Goal: Transaction & Acquisition: Purchase product/service

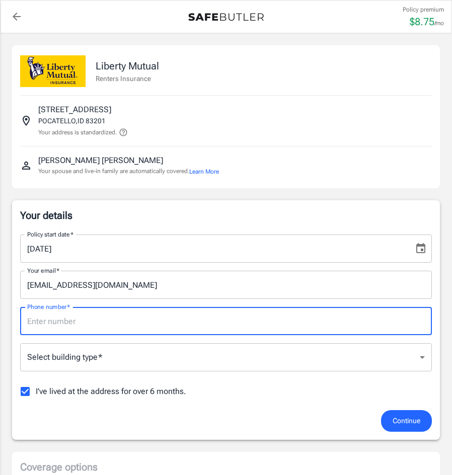
click at [179, 331] on input "Phone number   *" at bounding box center [226, 321] width 412 height 28
type input "2082519037"
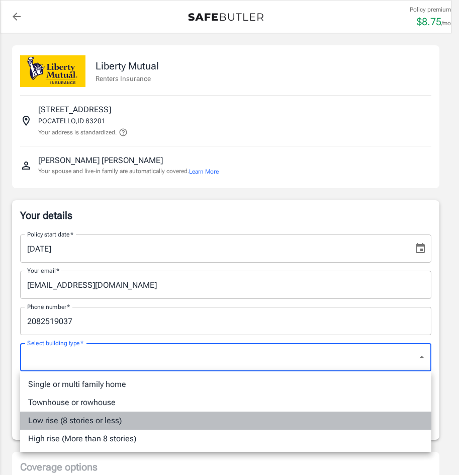
click at [103, 417] on li "Low rise (8 stories or less)" at bounding box center [226, 421] width 412 height 18
type input "lowrise"
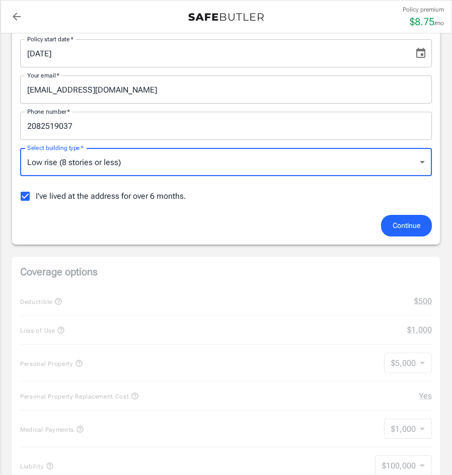
scroll to position [201, 0]
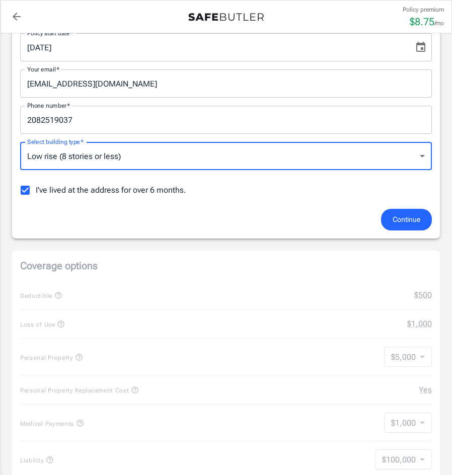
click at [30, 186] on input "I've lived at the address for over 6 months." at bounding box center [25, 190] width 21 height 21
checkbox input "false"
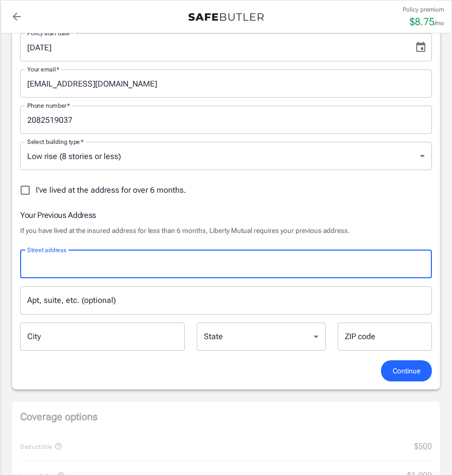
click at [93, 256] on input "Street address" at bounding box center [226, 264] width 403 height 19
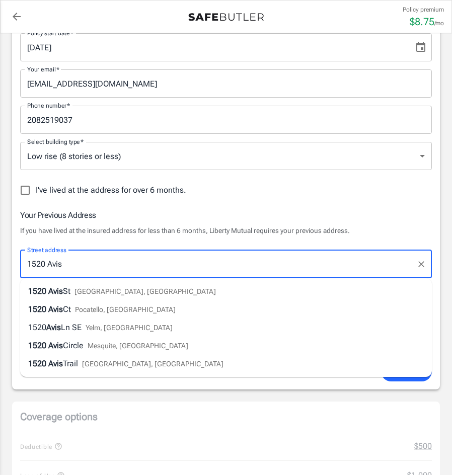
click at [97, 315] on div "[STREET_ADDRESS]" at bounding box center [101, 309] width 147 height 12
type input "[STREET_ADDRESS]"
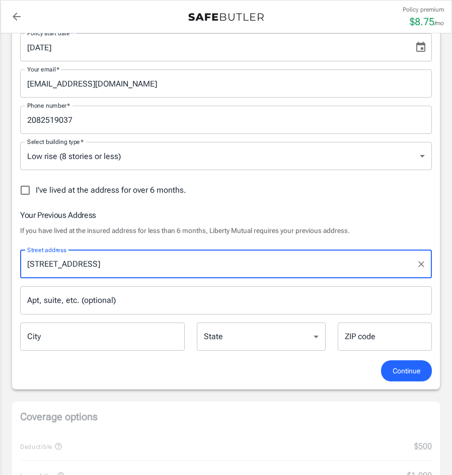
type input "Pocatello"
select select "ID"
type input "83202"
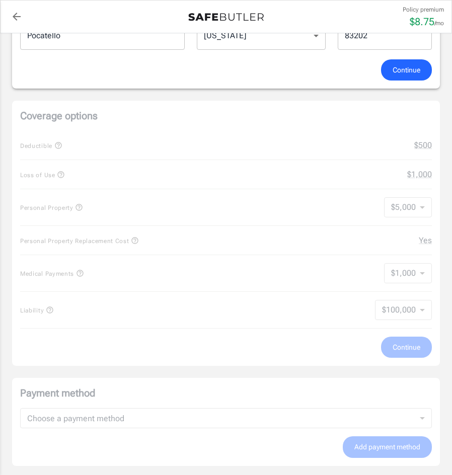
scroll to position [503, 0]
click at [406, 66] on span "Continue" at bounding box center [407, 69] width 28 height 13
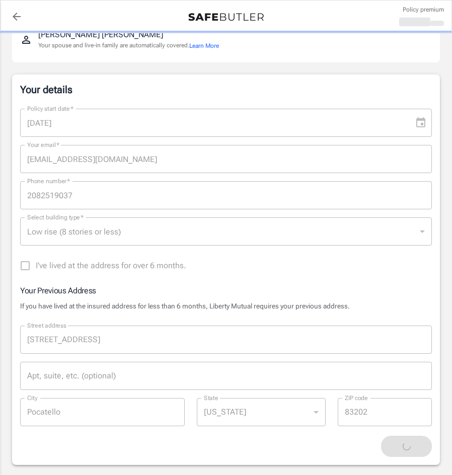
scroll to position [50, 0]
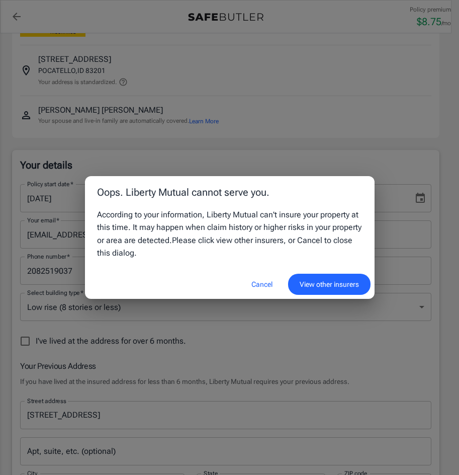
click at [266, 286] on button "Cancel" at bounding box center [262, 285] width 44 height 22
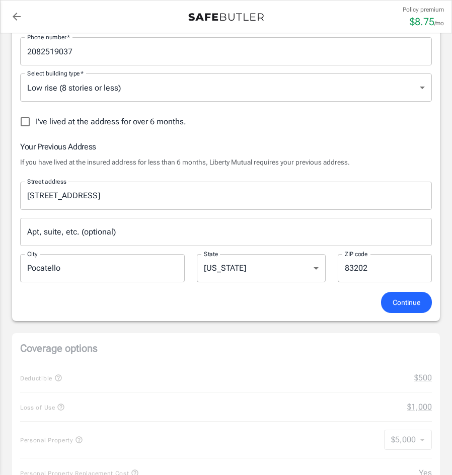
scroll to position [302, 0]
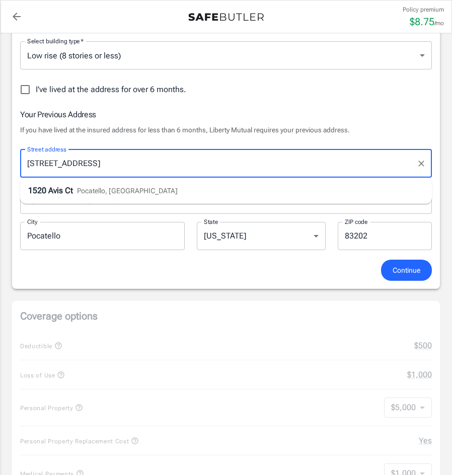
drag, startPoint x: 89, startPoint y: 162, endPoint x: -1, endPoint y: 162, distance: 89.1
click at [0, 162] on html "Policy premium $ 8.75 /mo Liberty Mutual Renters Insurance [STREET_ADDRESS] You…" at bounding box center [226, 423] width 452 height 1451
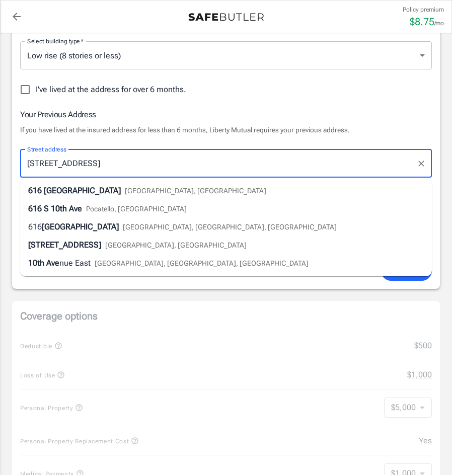
click at [115, 207] on span "Pocatello, [GEOGRAPHIC_DATA]" at bounding box center [136, 209] width 101 height 8
type input "[STREET_ADDRESS]"
type input "83201"
type input "[STREET_ADDRESS]"
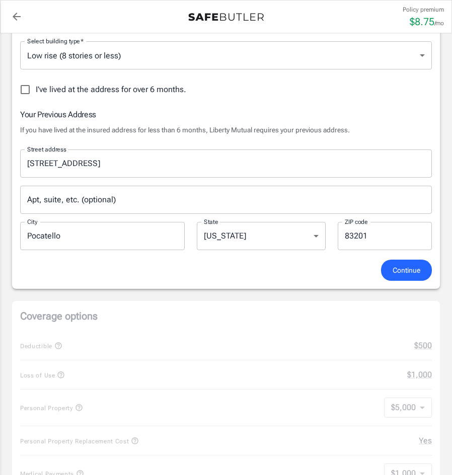
click at [363, 240] on input "83201" at bounding box center [385, 236] width 94 height 28
click at [374, 239] on input "83201" at bounding box center [385, 236] width 94 height 28
click at [401, 274] on span "Continue" at bounding box center [407, 270] width 28 height 13
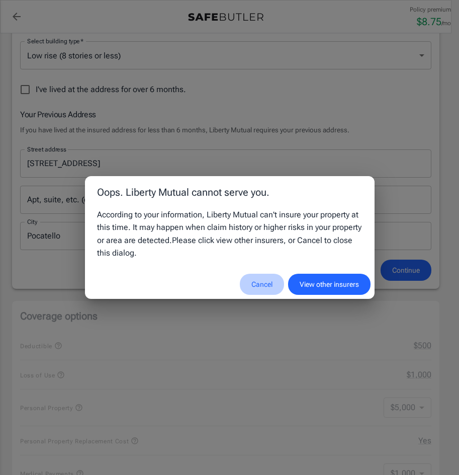
click at [265, 288] on button "Cancel" at bounding box center [262, 285] width 44 height 22
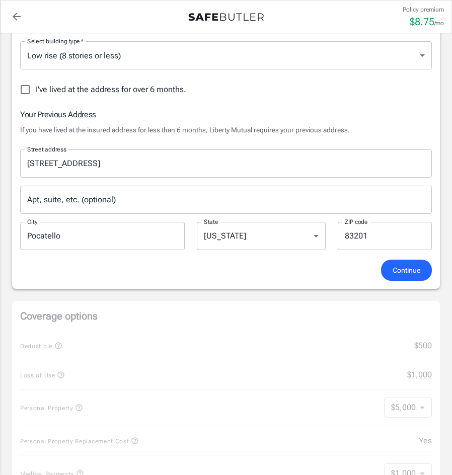
click at [17, 22] on icon "back to quotes" at bounding box center [17, 17] width 12 height 12
